Goal: Information Seeking & Learning: Compare options

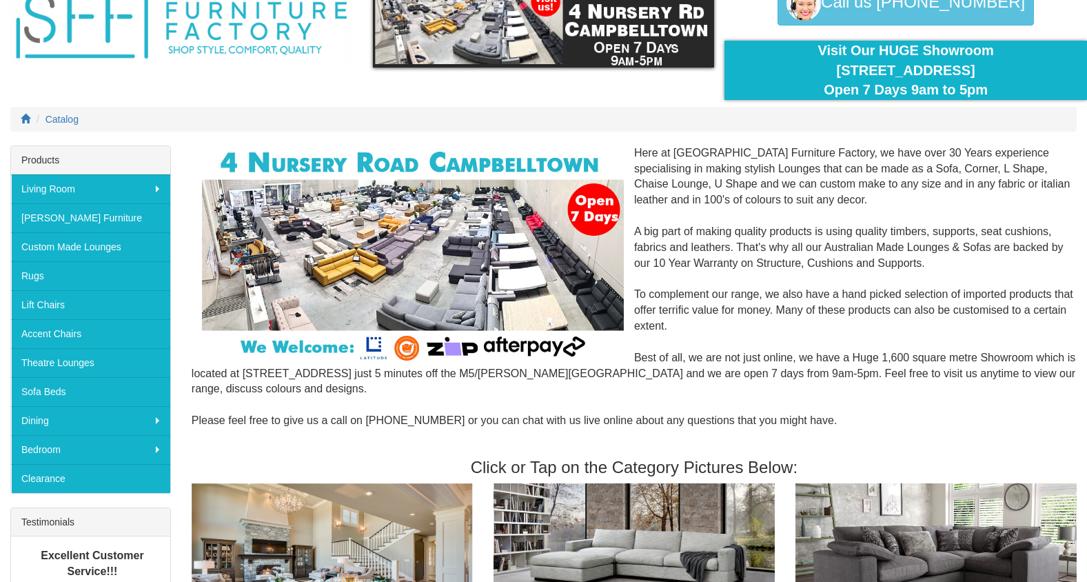
scroll to position [79, 0]
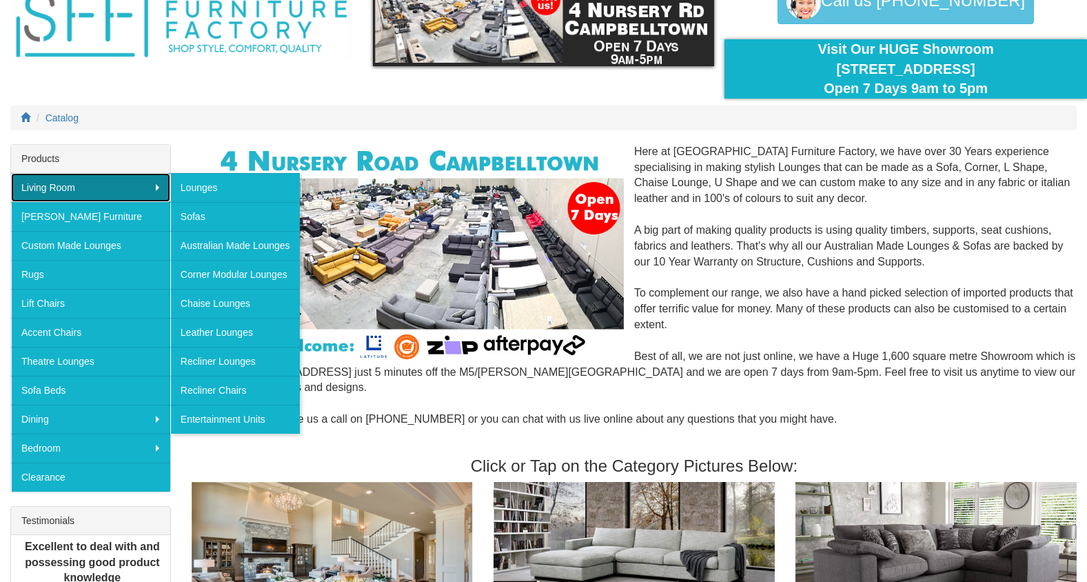
click at [132, 180] on link "Living Room" at bounding box center [90, 187] width 159 height 29
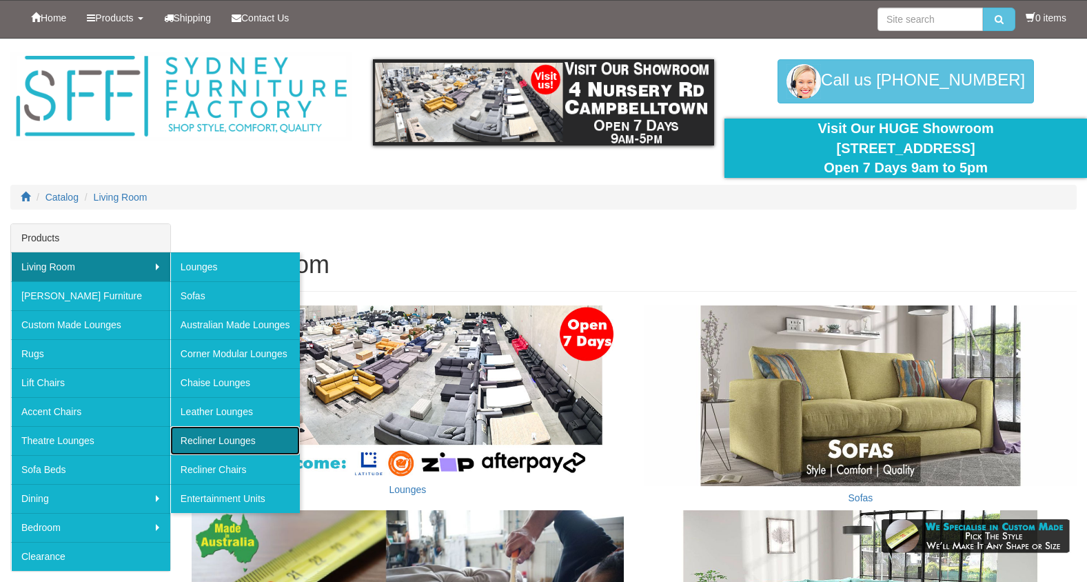
click at [258, 434] on link "Recliner Lounges" at bounding box center [235, 440] width 130 height 29
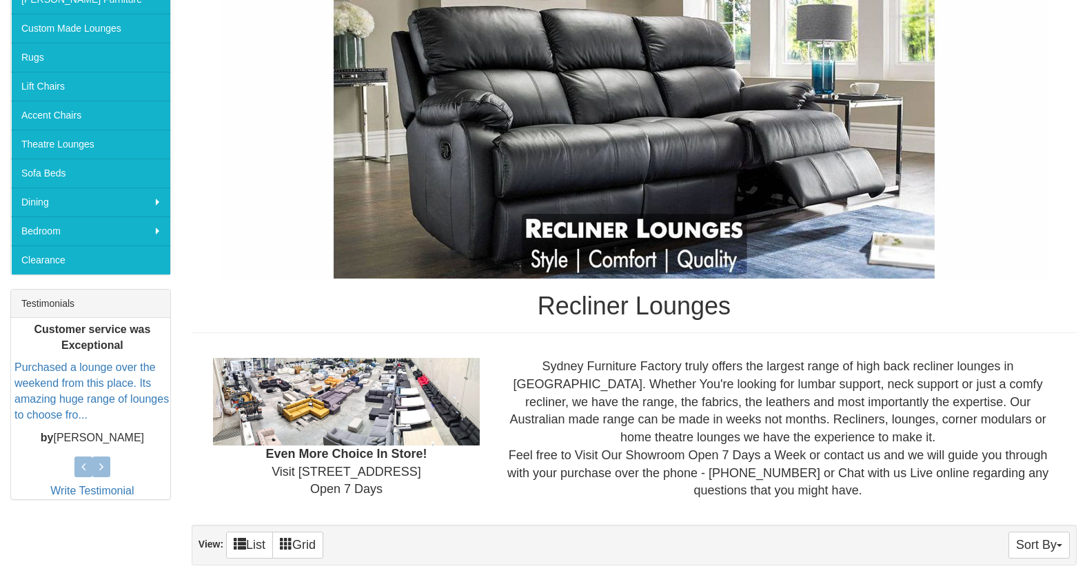
scroll to position [7035, 0]
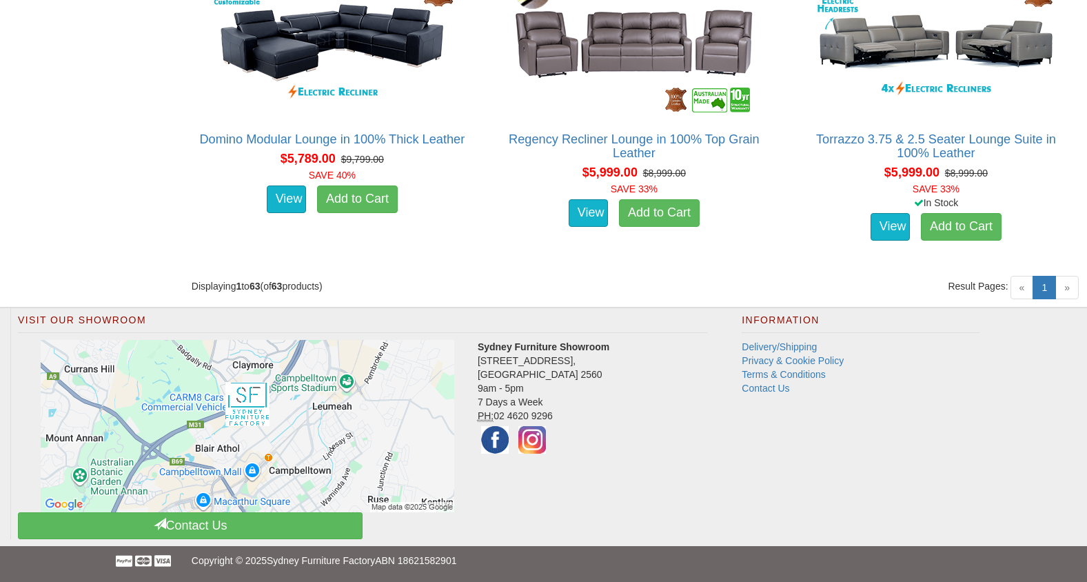
click at [1066, 284] on span "»" at bounding box center [1066, 287] width 23 height 23
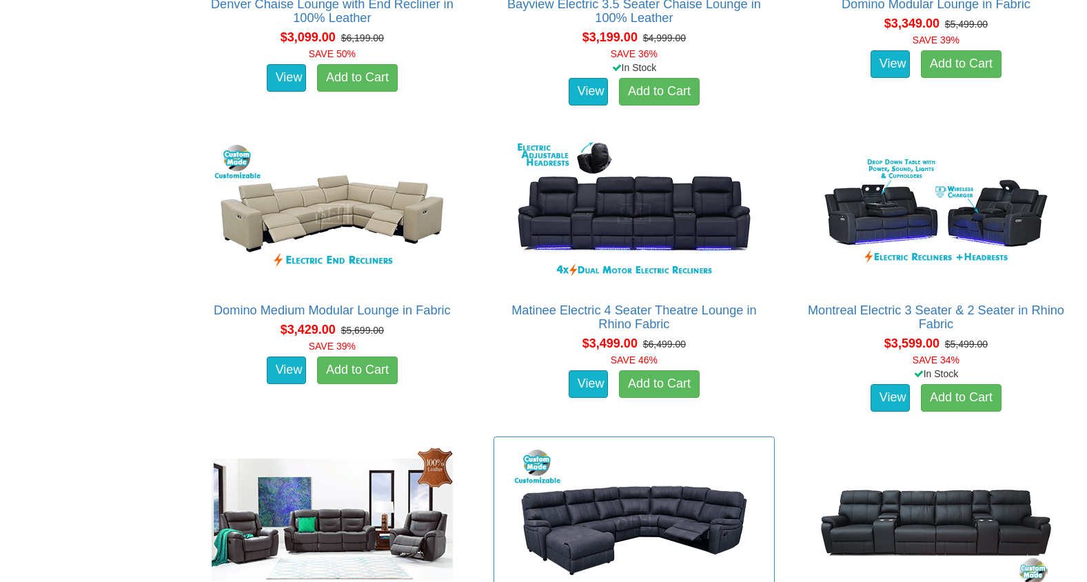
scroll to position [2886, 0]
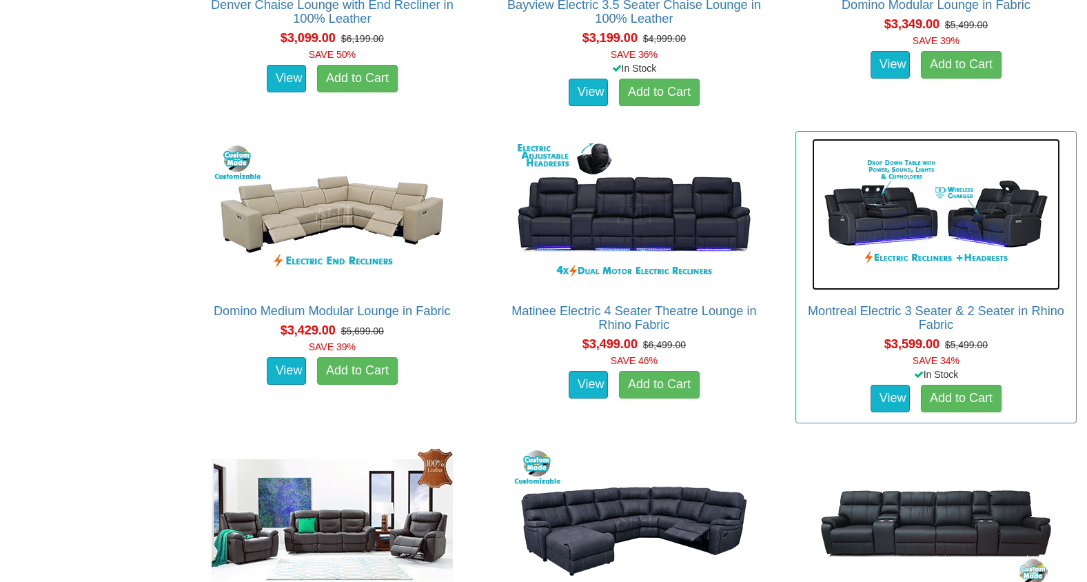
click at [953, 173] on img at bounding box center [936, 215] width 248 height 152
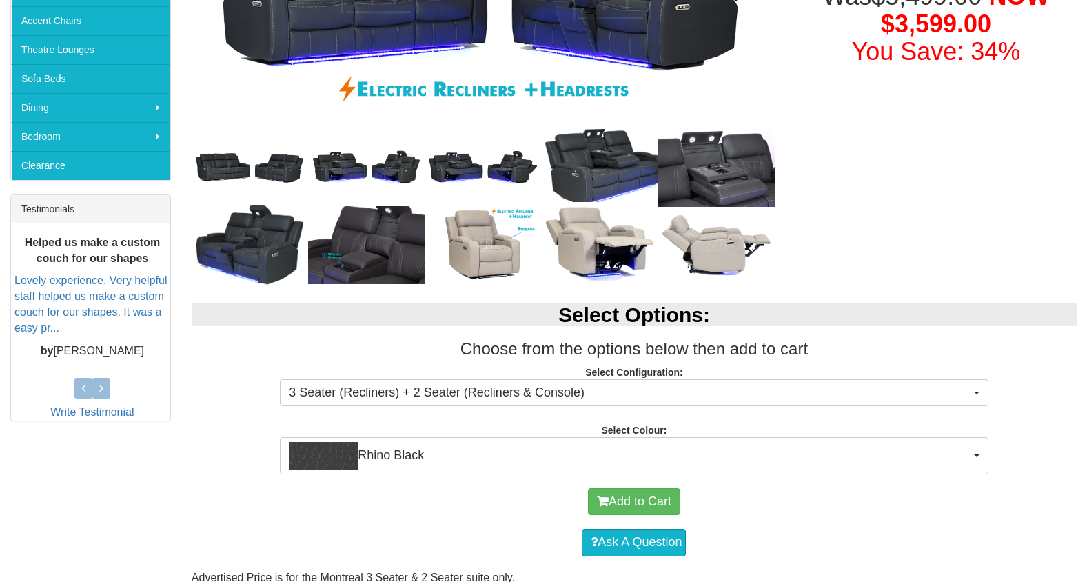
scroll to position [391, 0]
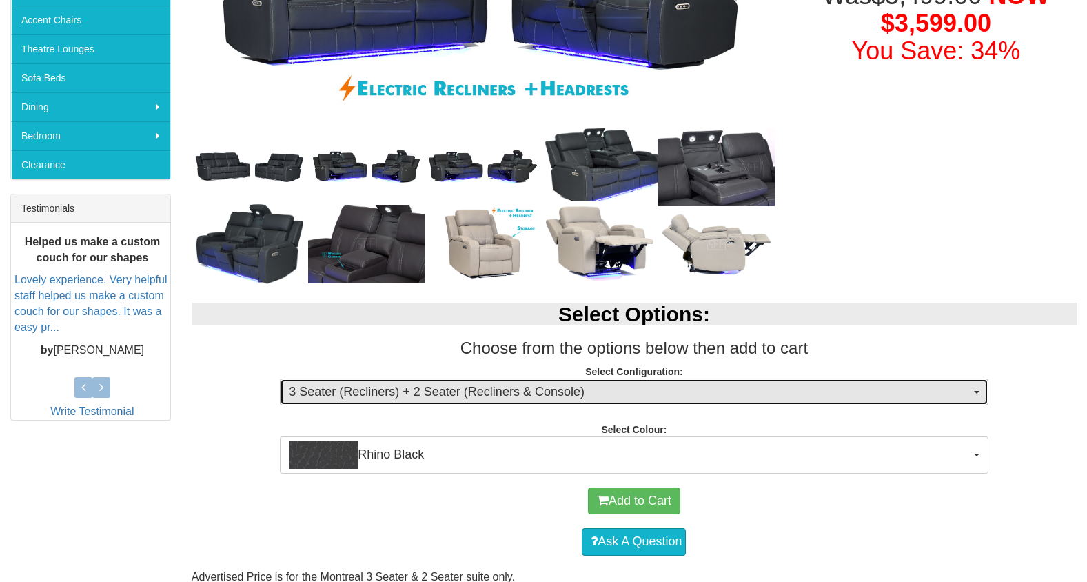
click at [811, 402] on button "3 Seater (Recliners) + 2 Seater (Recliners & Console)" at bounding box center [634, 392] width 708 height 28
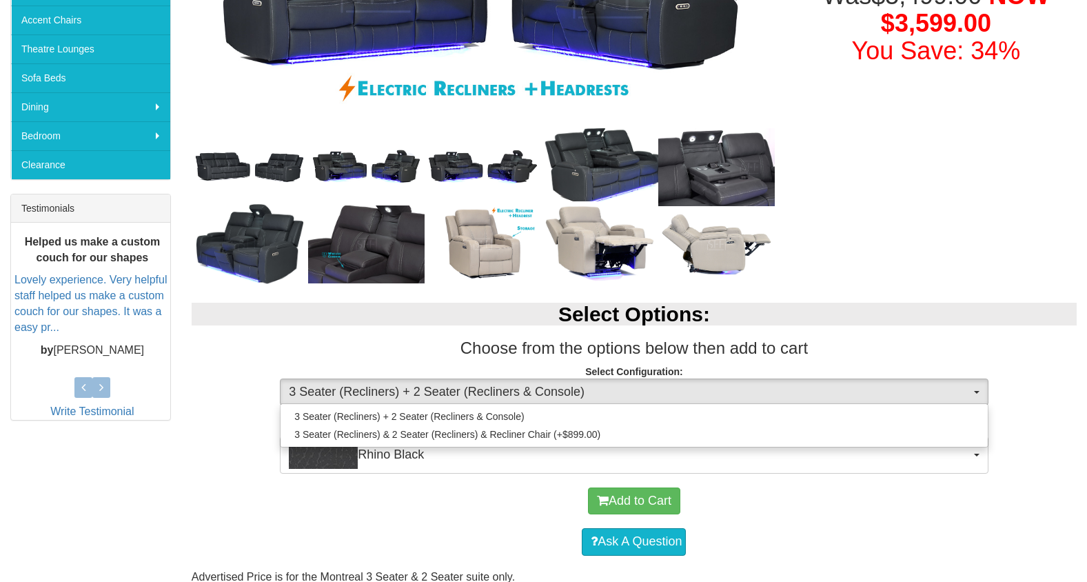
click at [949, 289] on div "Select Options: Choose from the options below then add to cart Select Configura…" at bounding box center [633, 381] width 905 height 184
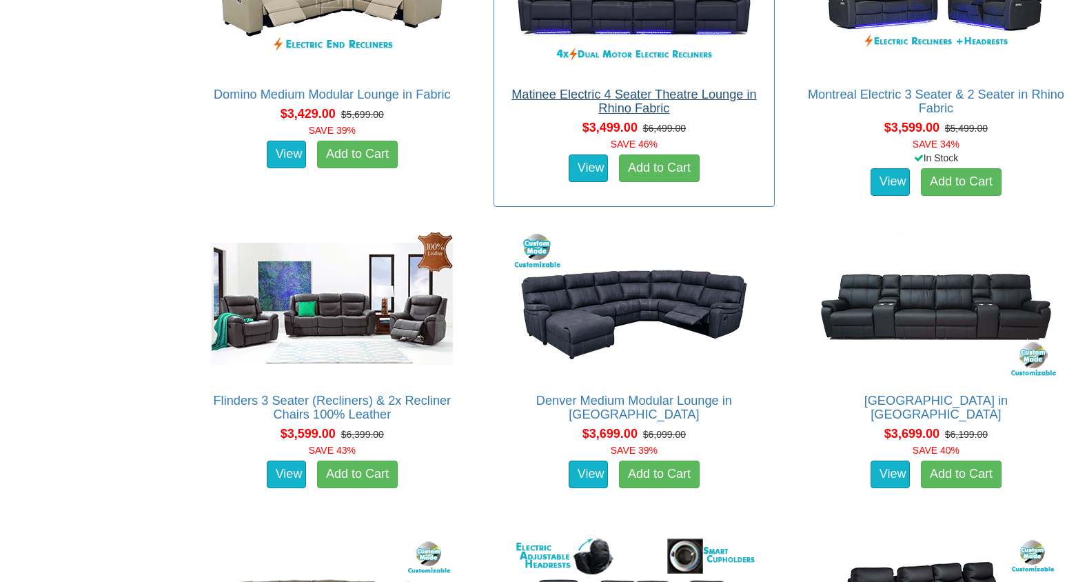
scroll to position [3104, 0]
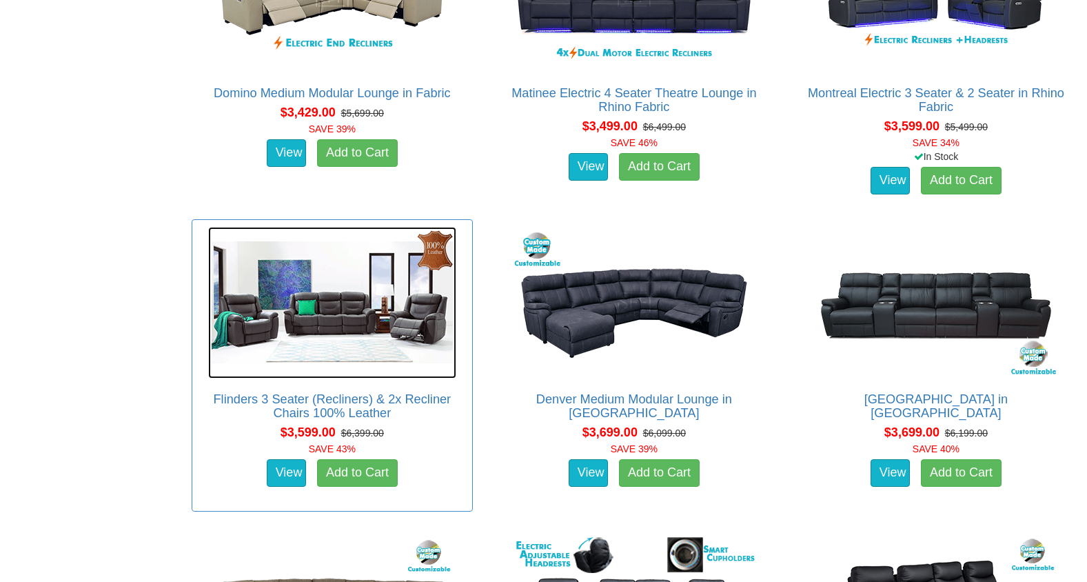
click at [316, 311] on img at bounding box center [332, 303] width 248 height 152
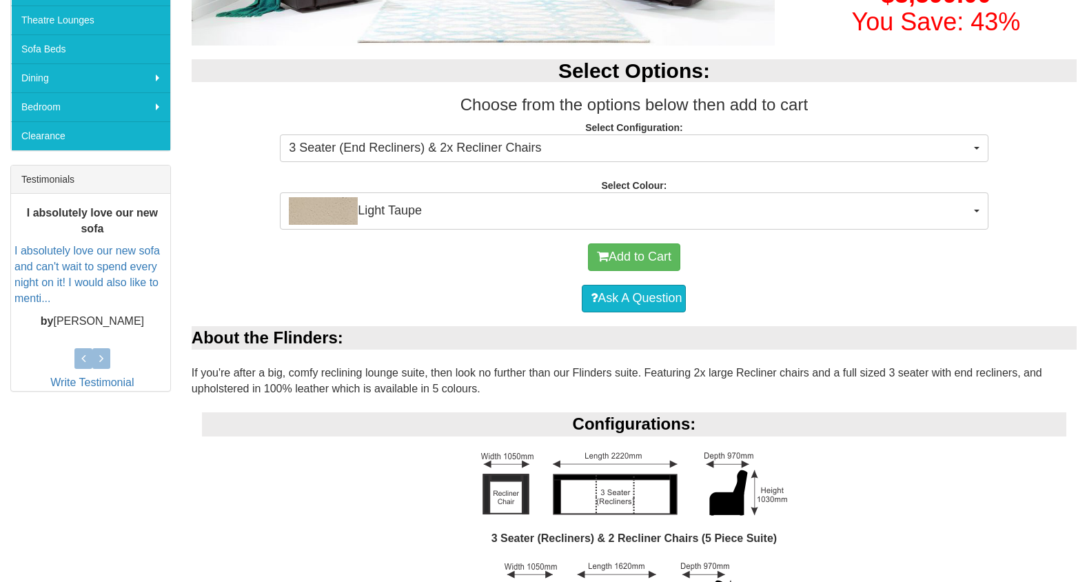
scroll to position [421, 0]
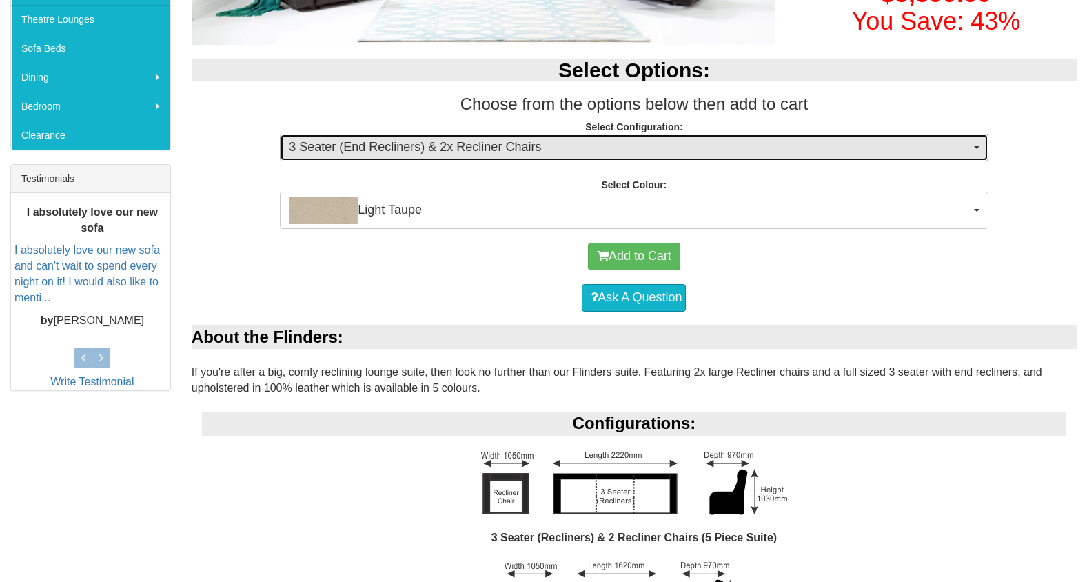
click at [584, 144] on span "3 Seater (End Recliners) & 2x Recliner Chairs" at bounding box center [629, 148] width 681 height 18
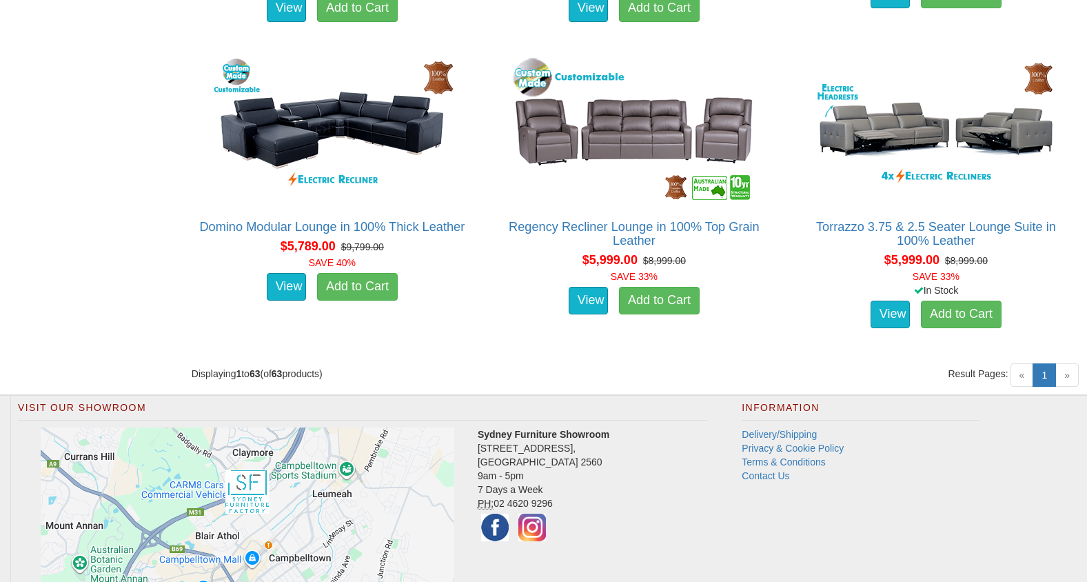
scroll to position [6952, 0]
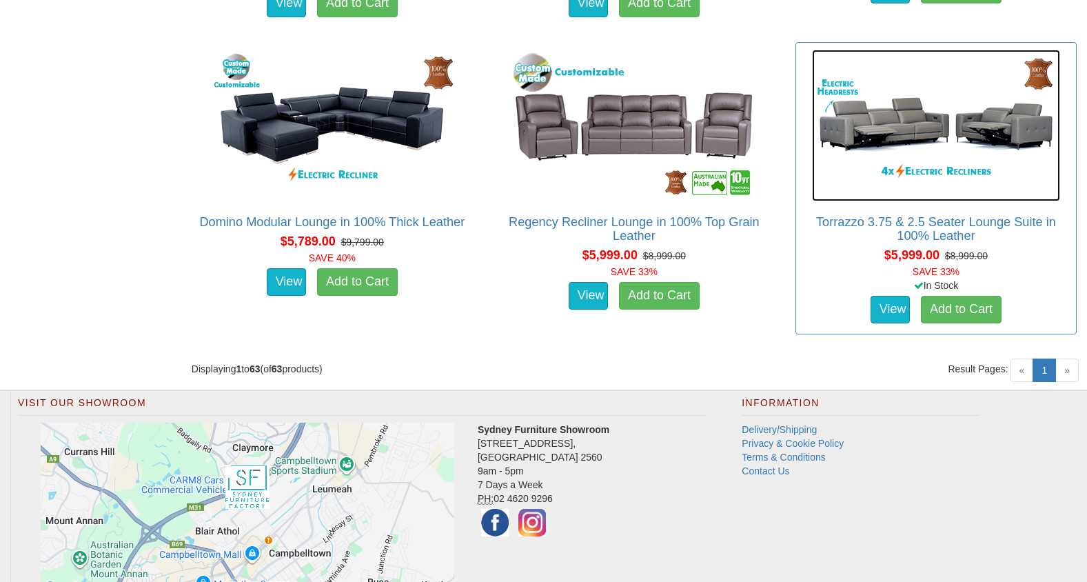
click at [876, 127] on img at bounding box center [936, 126] width 248 height 152
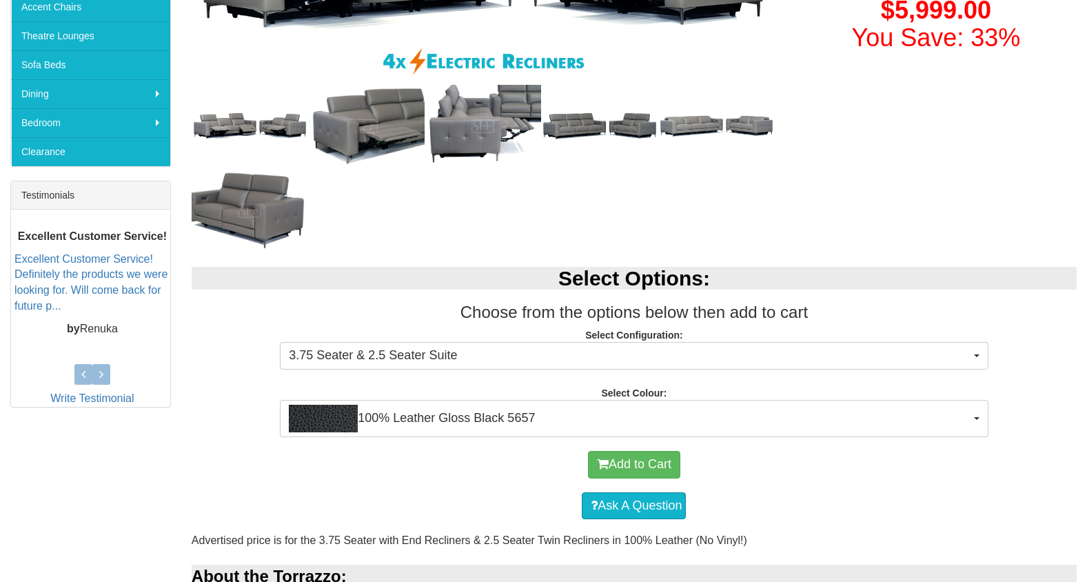
scroll to position [475, 0]
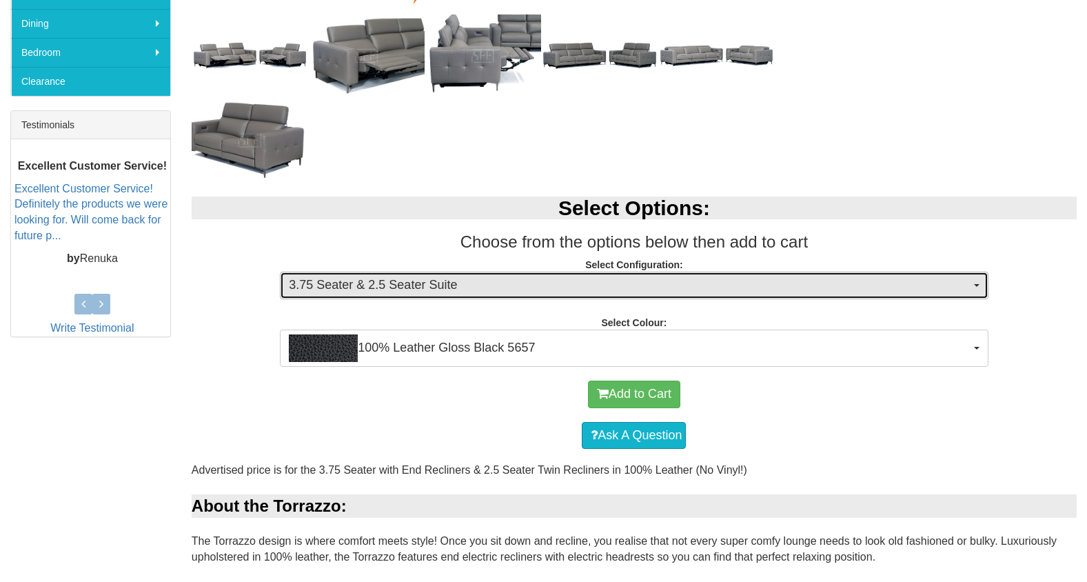
click at [396, 273] on button "3.75 Seater & 2.5 Seater Suite" at bounding box center [634, 285] width 708 height 28
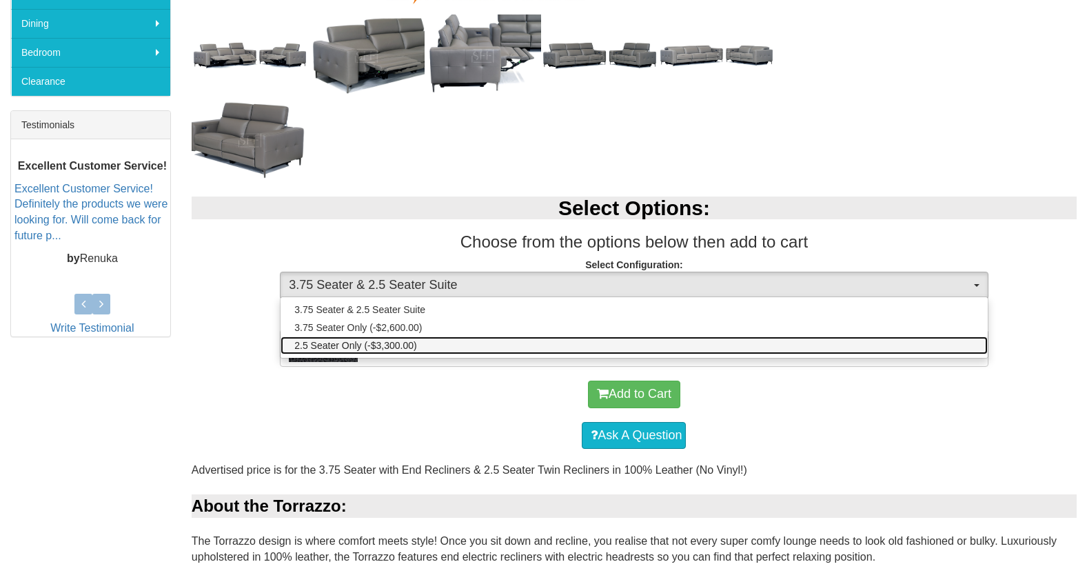
click at [420, 343] on link "2.5 Seater Only (-$3,300.00)" at bounding box center [633, 345] width 706 height 18
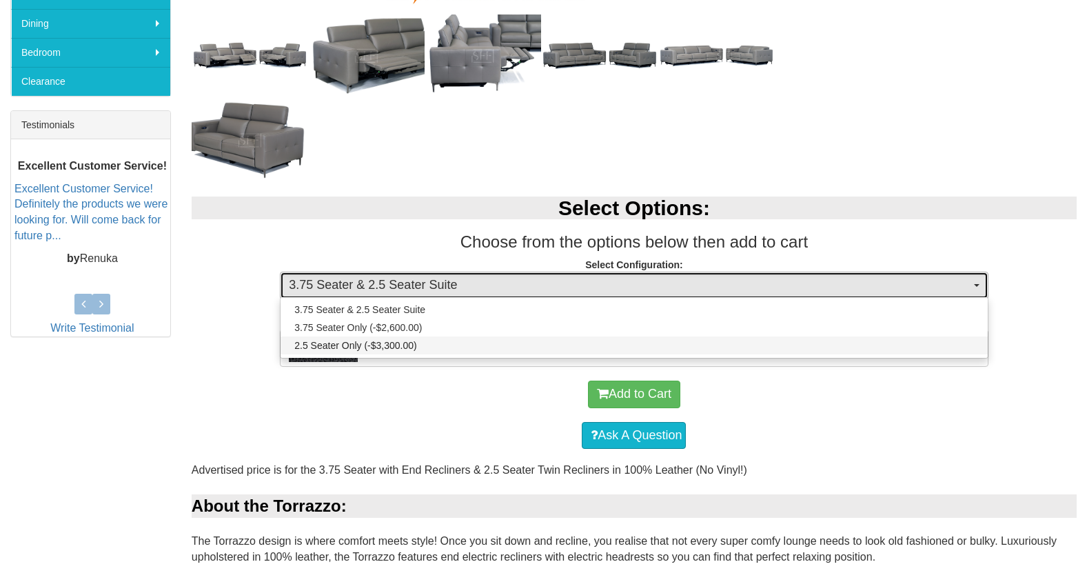
select select "2018"
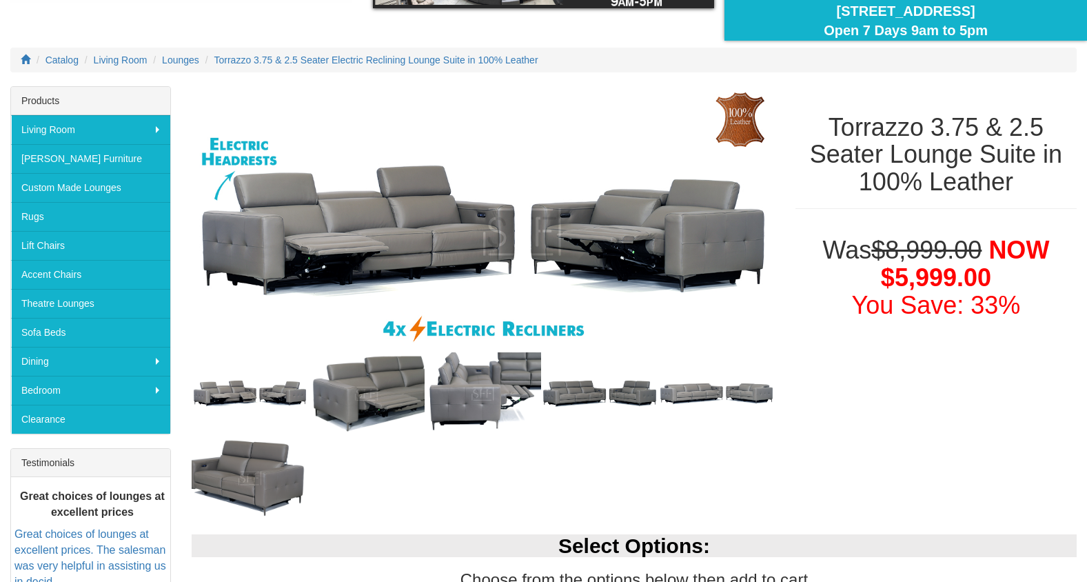
scroll to position [136, 0]
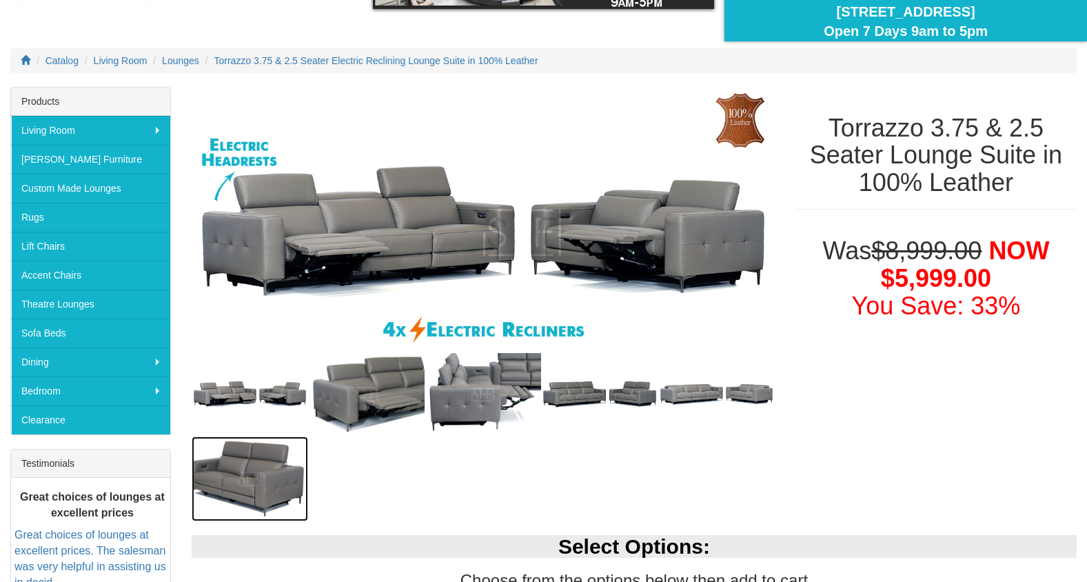
click at [277, 464] on img at bounding box center [250, 478] width 116 height 84
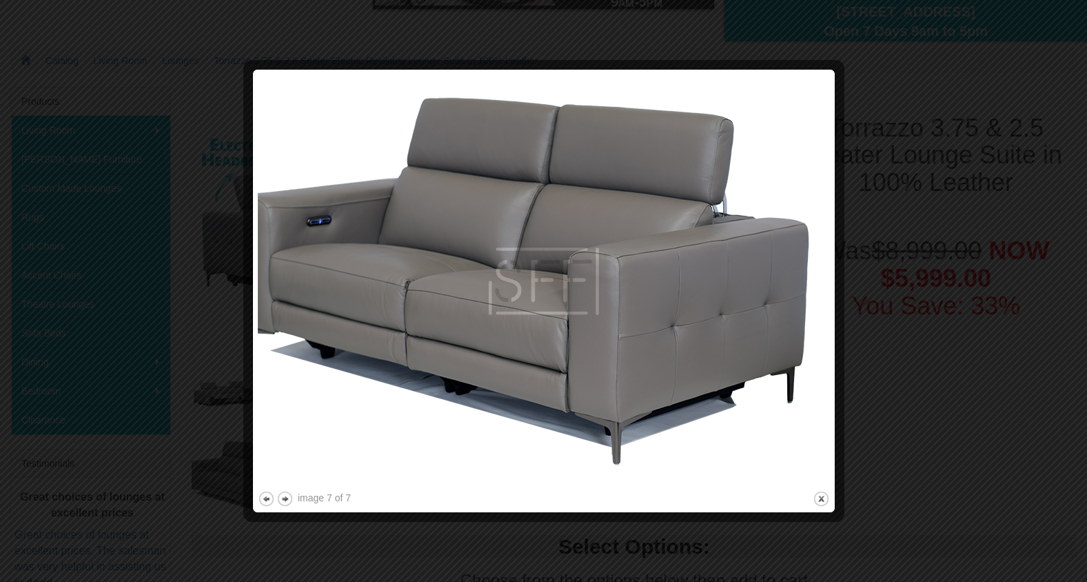
click at [920, 198] on div at bounding box center [543, 291] width 1087 height 582
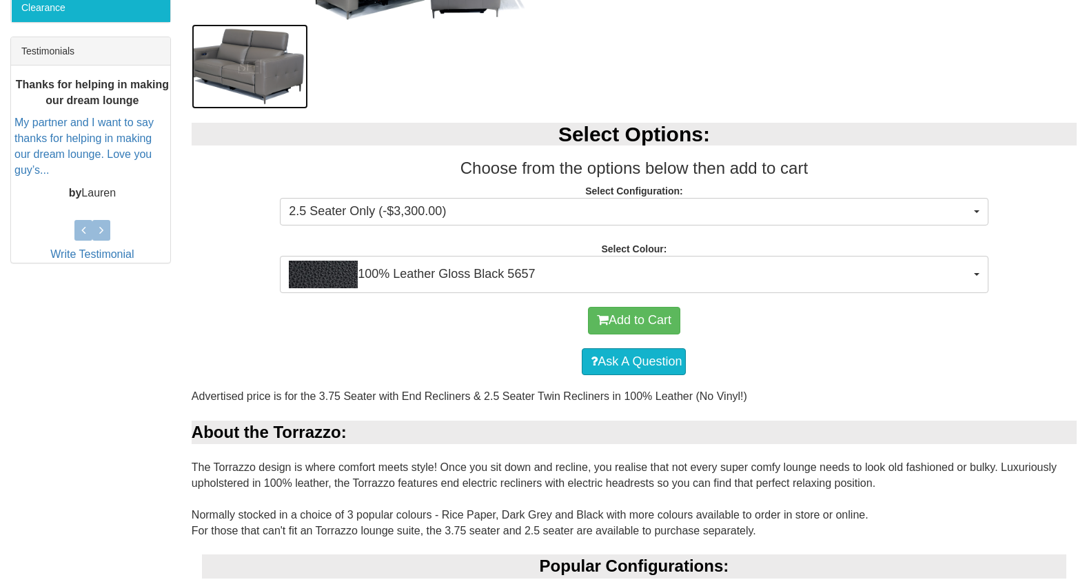
scroll to position [553, 0]
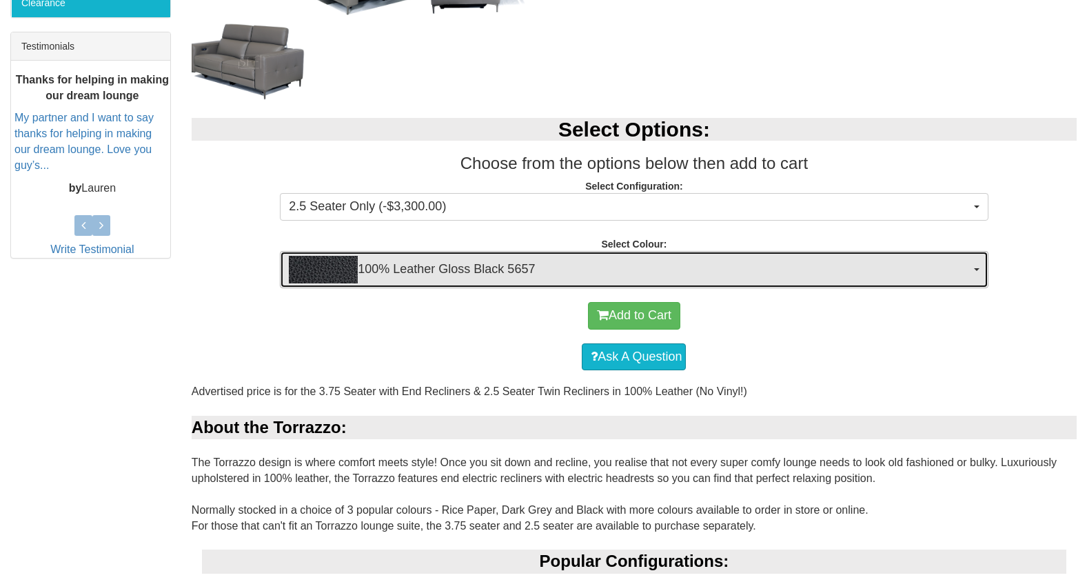
click at [940, 271] on span "100% Leather Gloss Black 5657" at bounding box center [629, 270] width 681 height 28
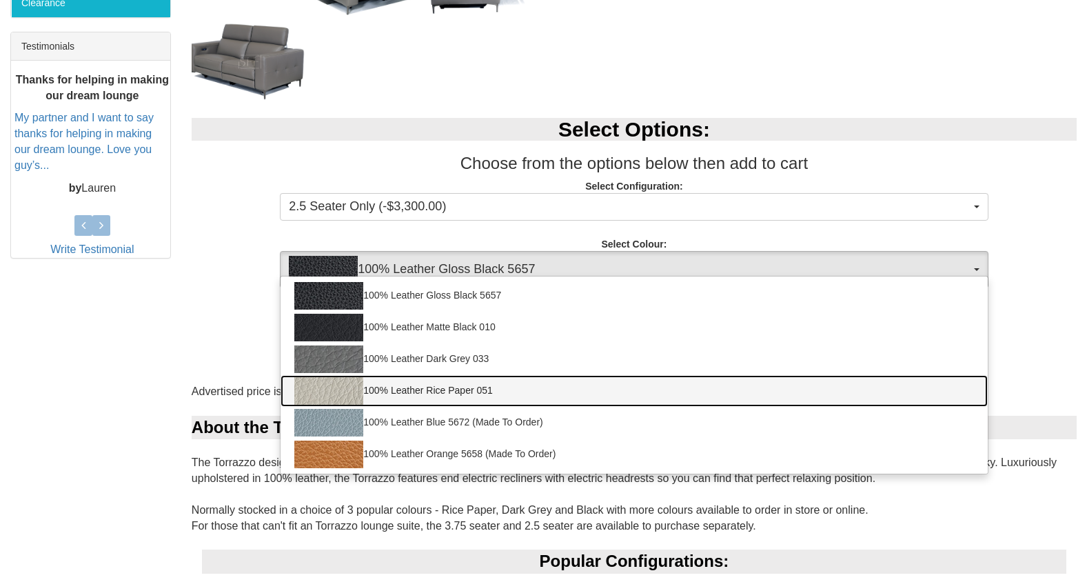
click at [866, 379] on link "100% Leather Rice Paper 051" at bounding box center [633, 391] width 706 height 32
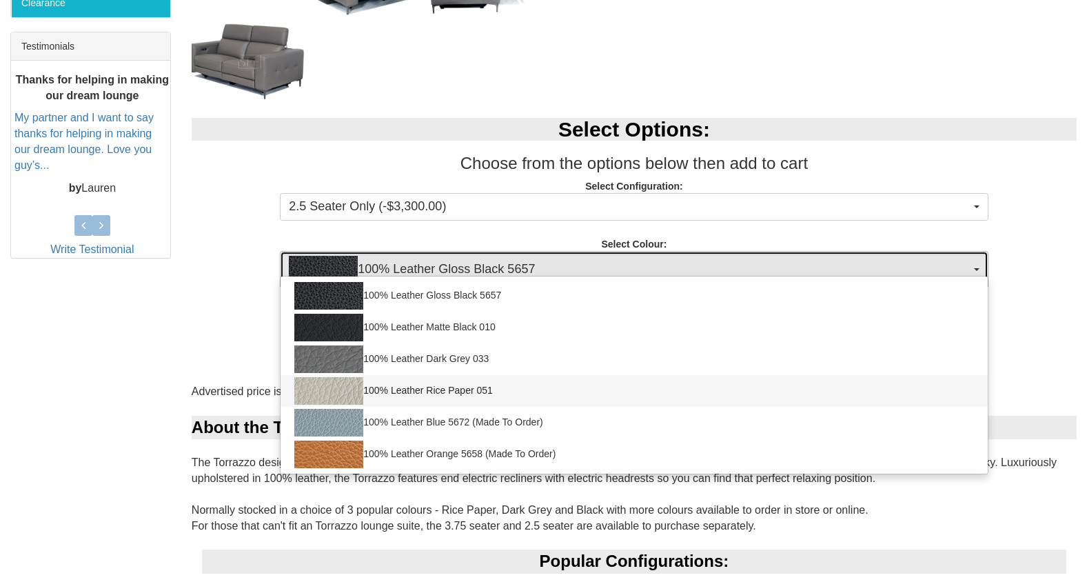
select select "2022"
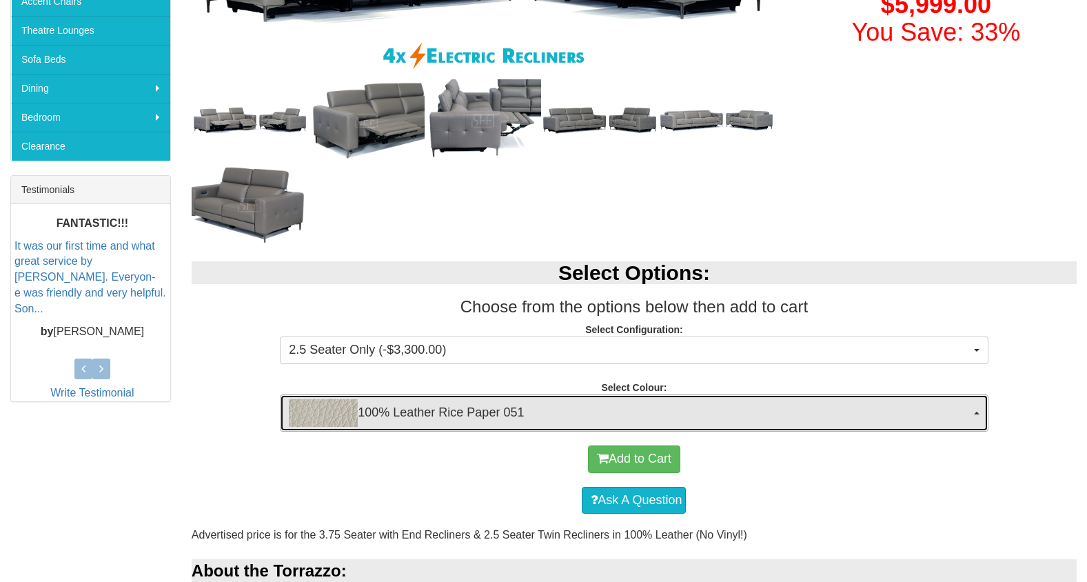
scroll to position [409, 0]
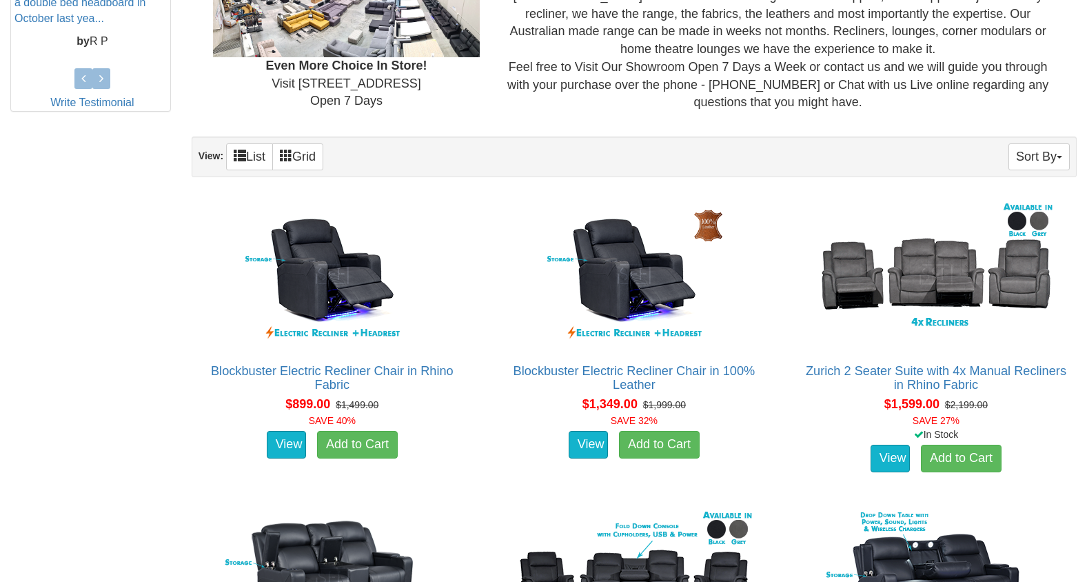
scroll to position [688, 0]
